Goal: Task Accomplishment & Management: Use online tool/utility

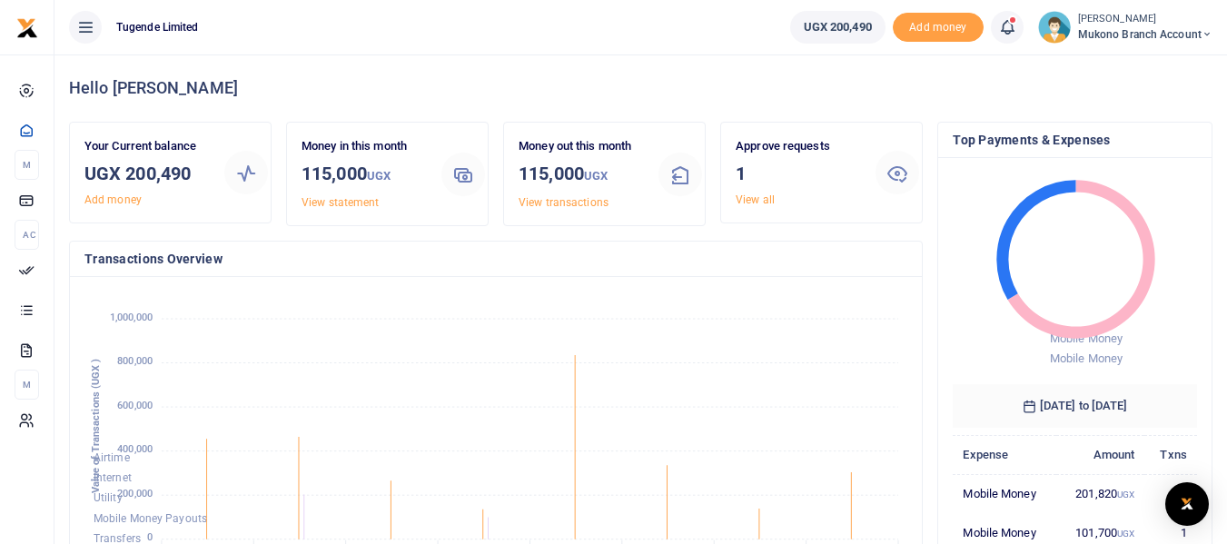
scroll to position [286, 810]
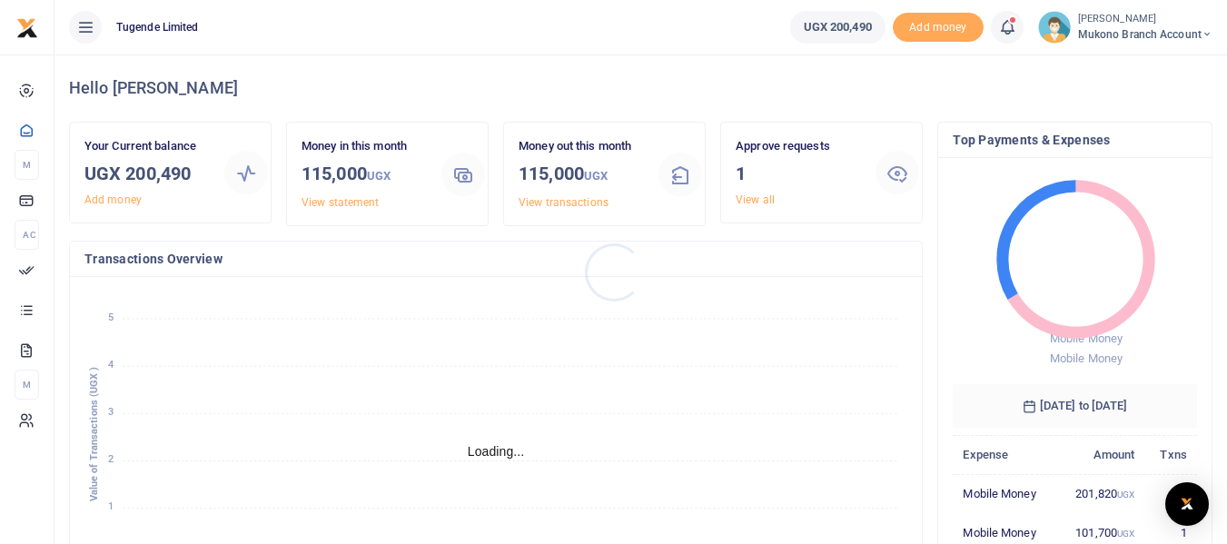
scroll to position [15, 15]
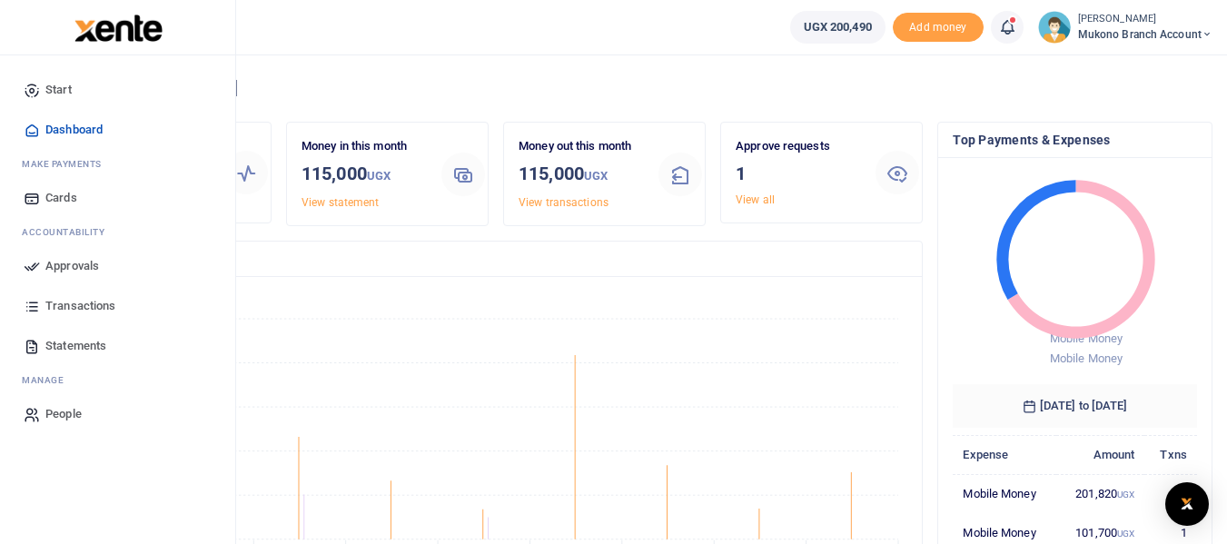
click at [60, 270] on span "Approvals" at bounding box center [72, 266] width 54 height 18
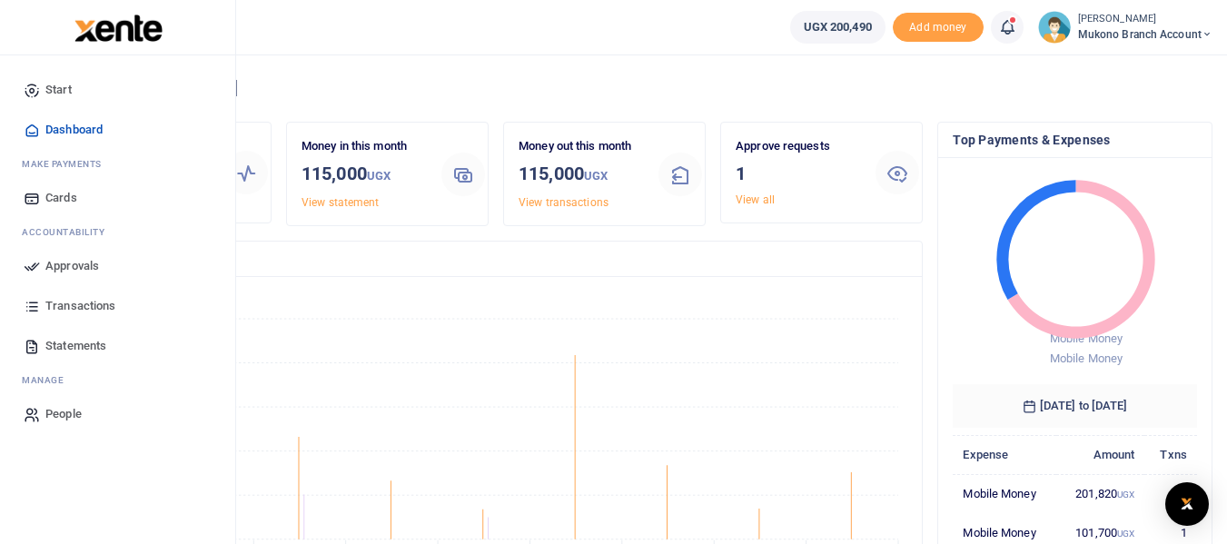
click at [60, 270] on span "Approvals" at bounding box center [72, 266] width 54 height 18
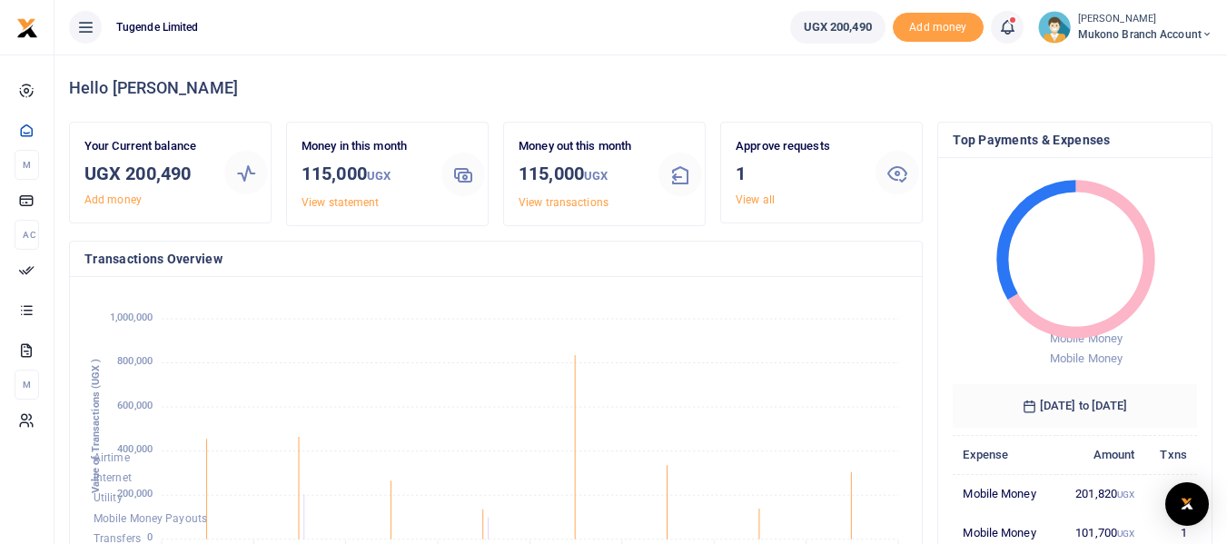
click at [895, 171] on icon at bounding box center [898, 173] width 22 height 22
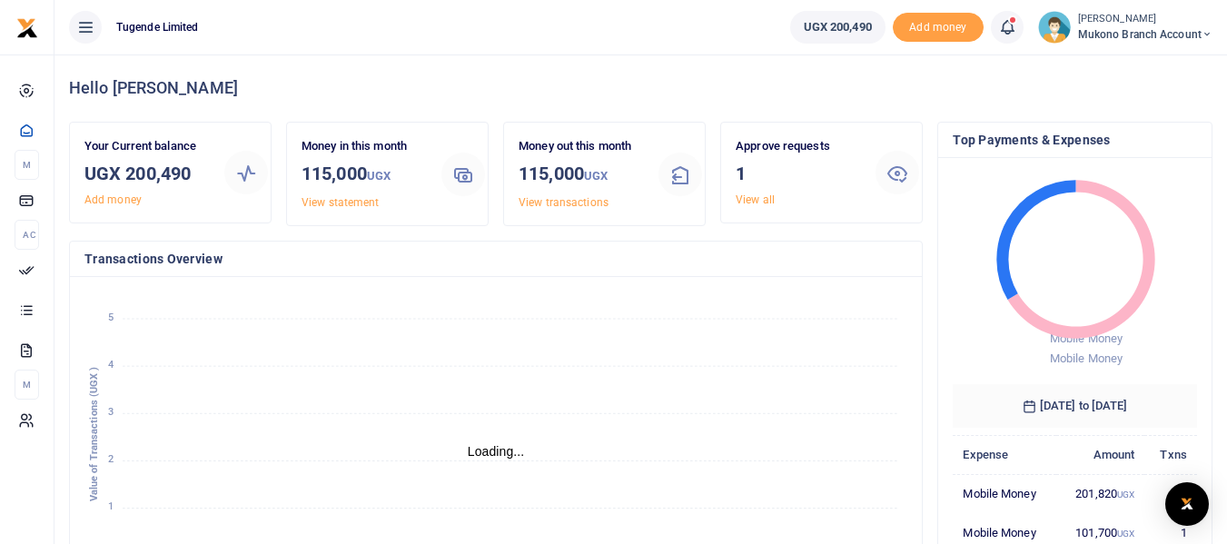
scroll to position [15, 15]
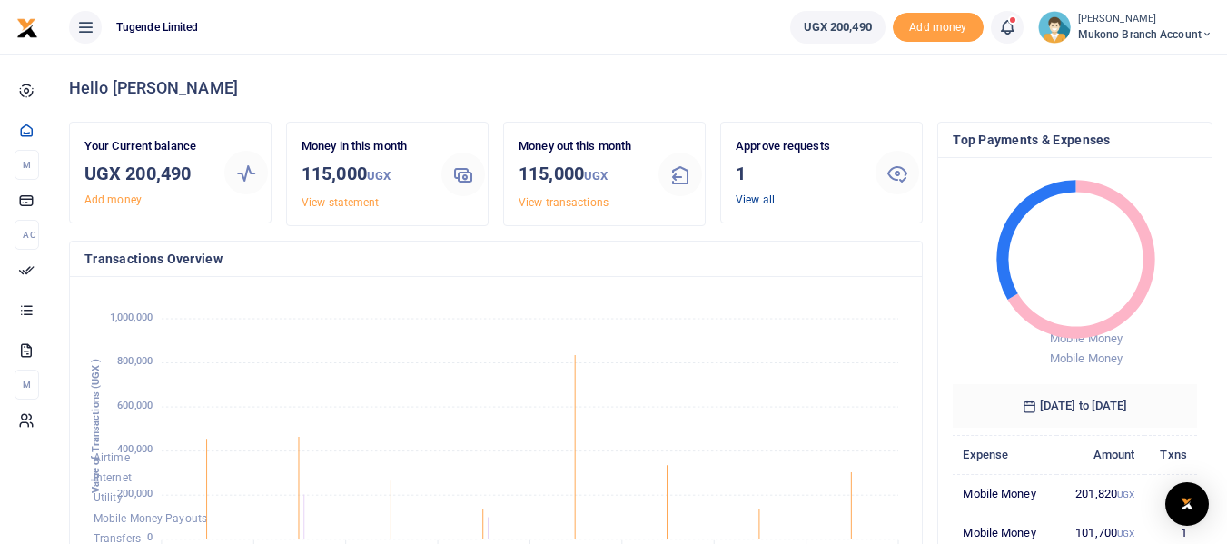
click at [746, 203] on link "View all" at bounding box center [755, 199] width 39 height 13
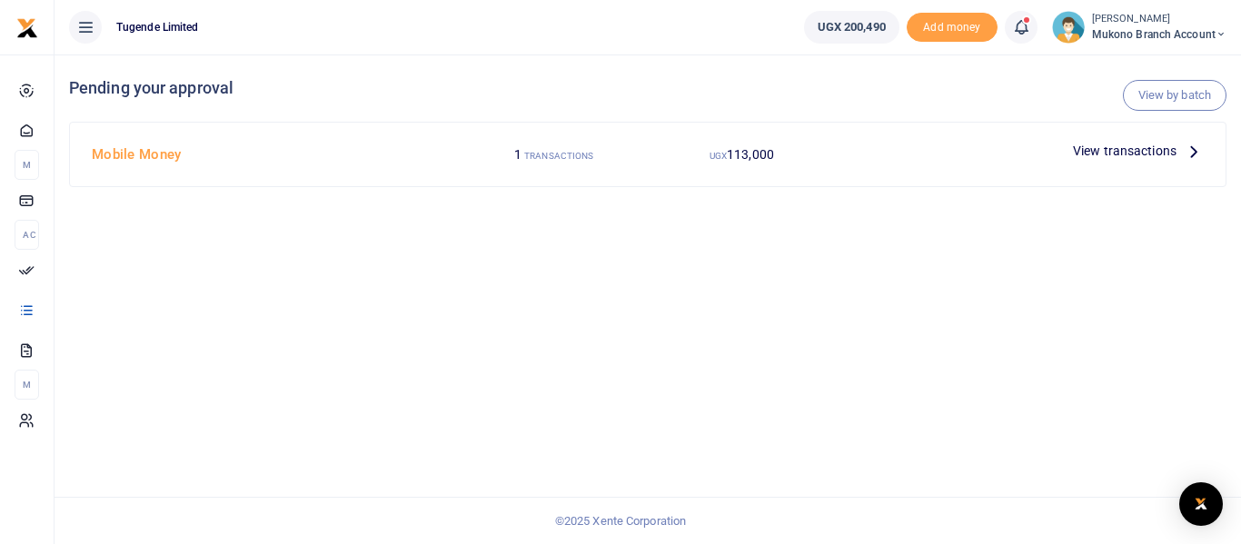
click at [1186, 152] on icon at bounding box center [1194, 151] width 20 height 20
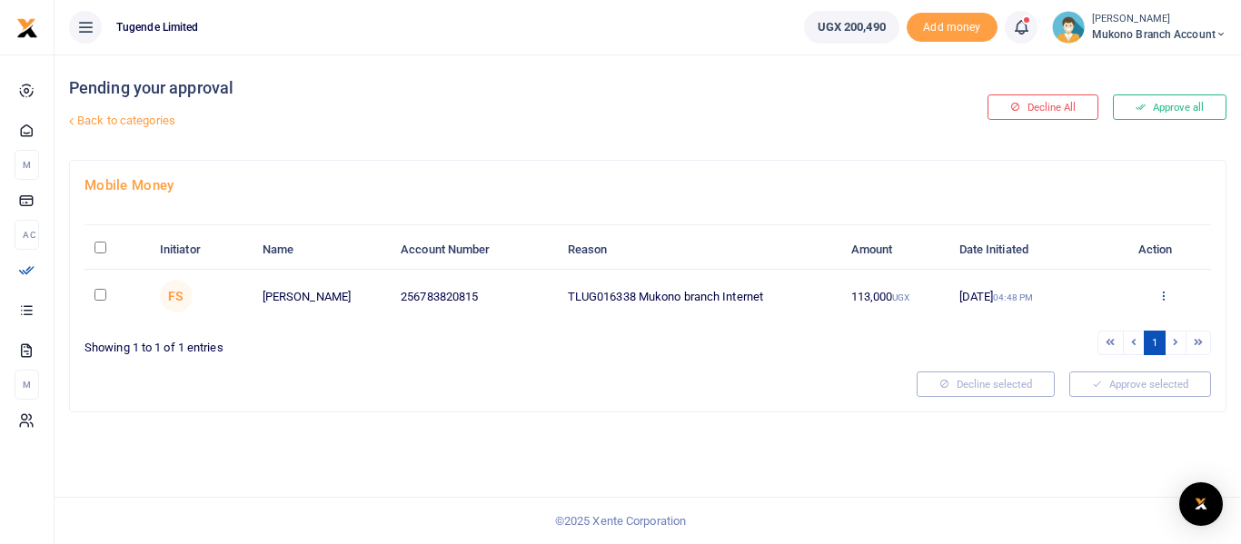
click at [1159, 294] on icon at bounding box center [1163, 295] width 12 height 13
click at [1082, 325] on link "Approve" at bounding box center [1098, 324] width 144 height 25
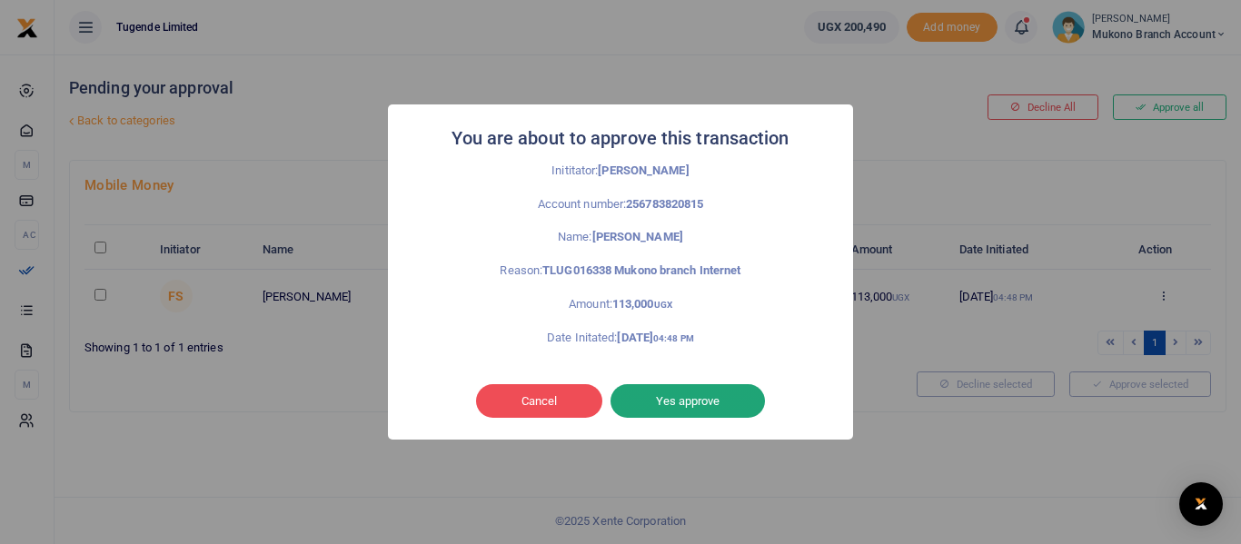
click at [661, 399] on button "Yes approve" at bounding box center [687, 401] width 154 height 35
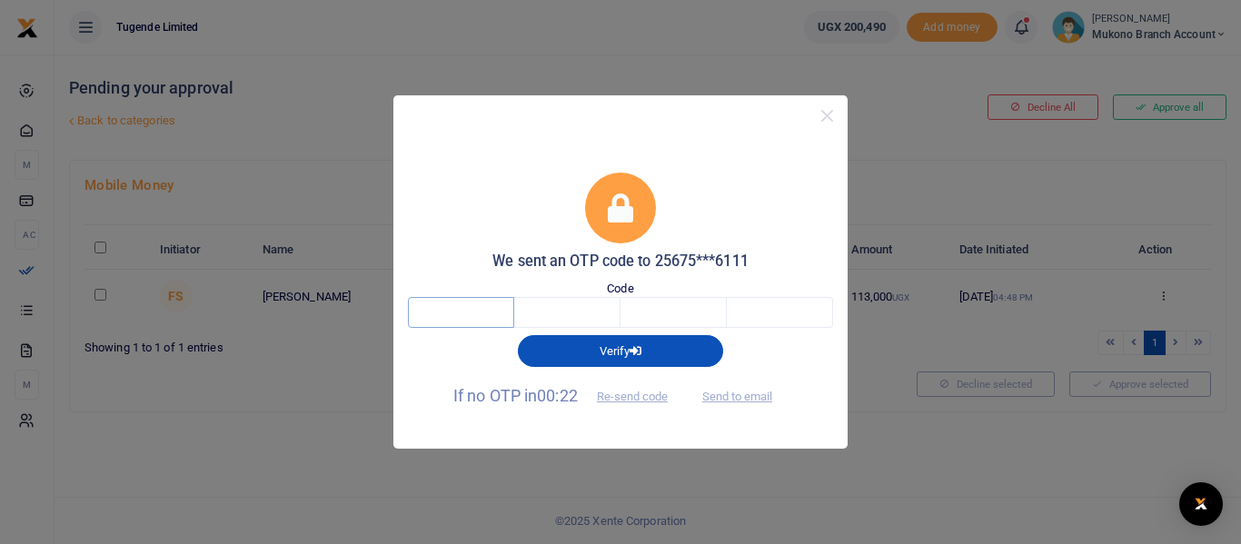
click at [447, 312] on input "text" at bounding box center [461, 312] width 106 height 31
type input "8"
type input "9"
type input "6"
type input "0"
